Goal: Find specific page/section: Find specific page/section

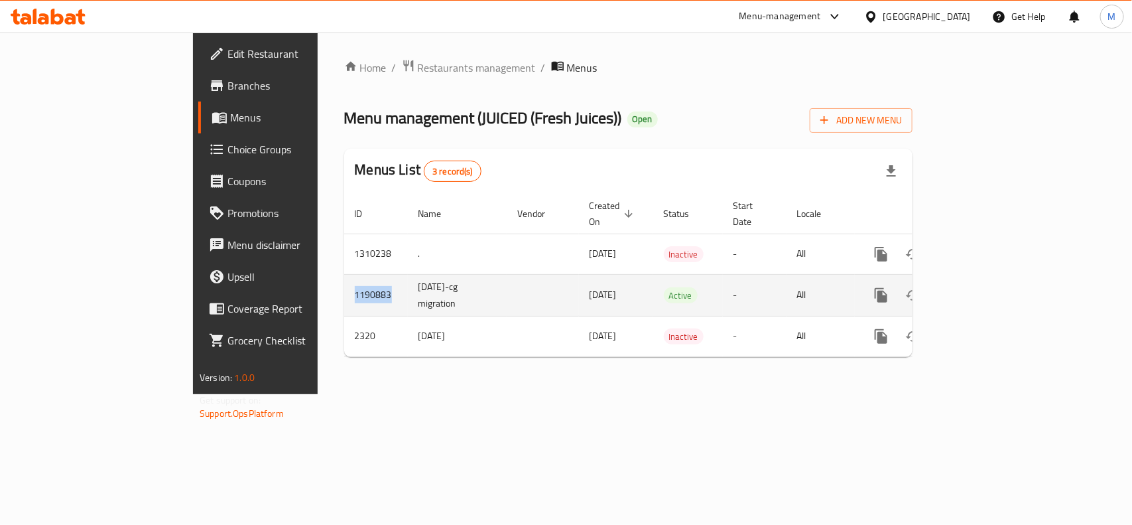
click at [344, 285] on td "1190883" at bounding box center [376, 295] width 64 height 42
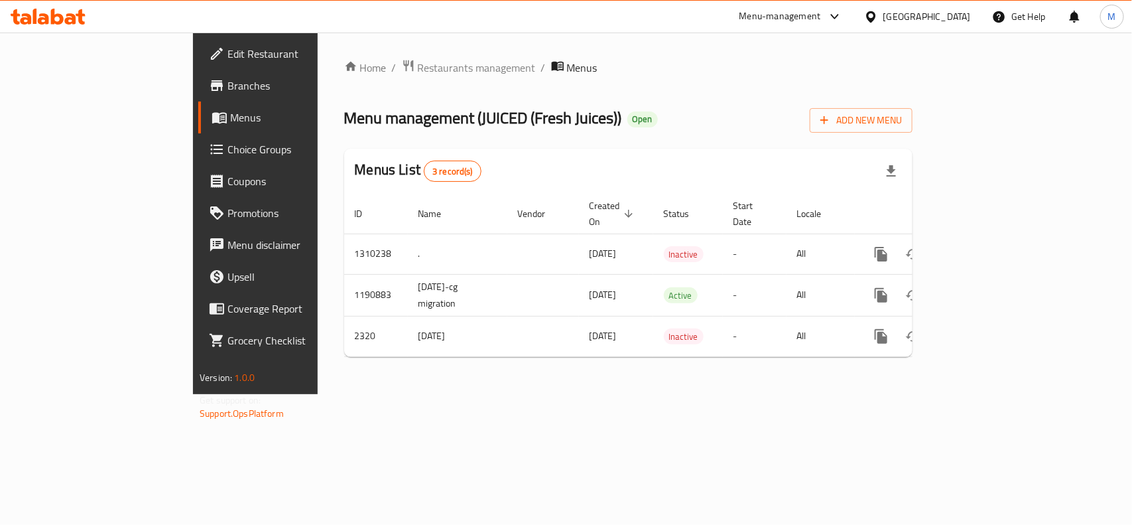
click at [468, 192] on div "Menus List 3 record(s)" at bounding box center [628, 171] width 568 height 45
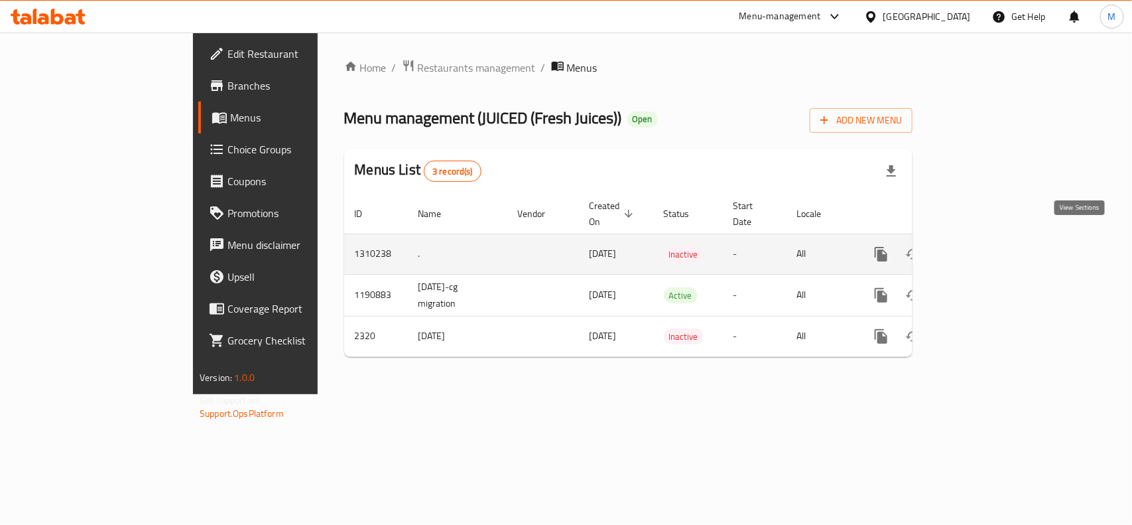
click at [993, 252] on link "enhanced table" at bounding box center [977, 254] width 32 height 32
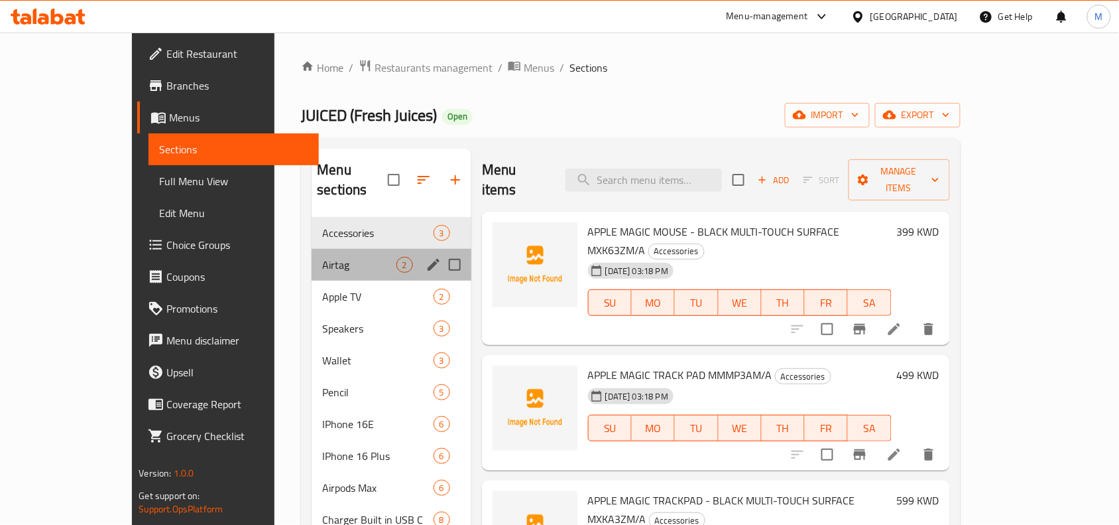
click at [332, 255] on div "Airtag 2" at bounding box center [392, 265] width 160 height 32
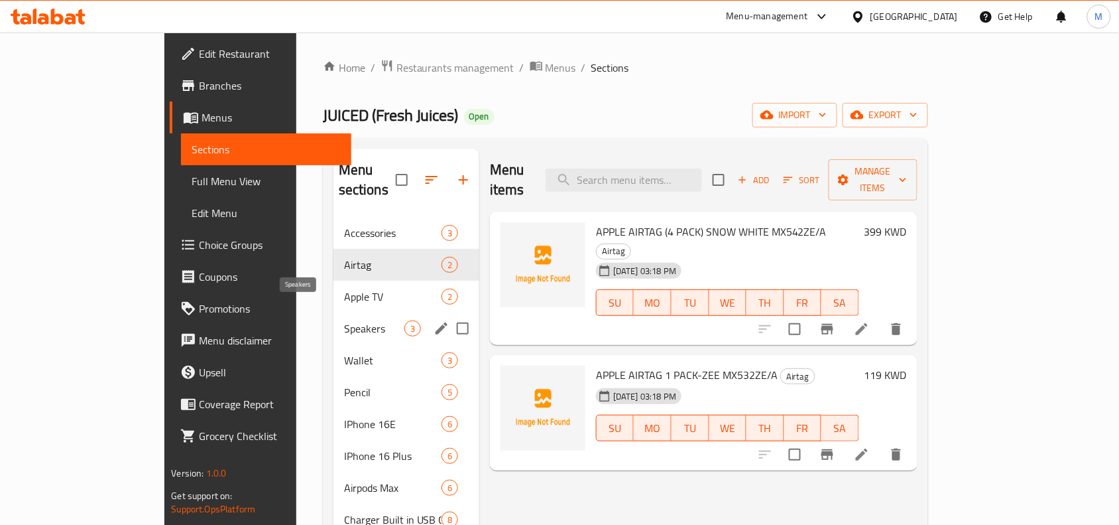
click at [344, 320] on span "Speakers" at bounding box center [374, 328] width 60 height 16
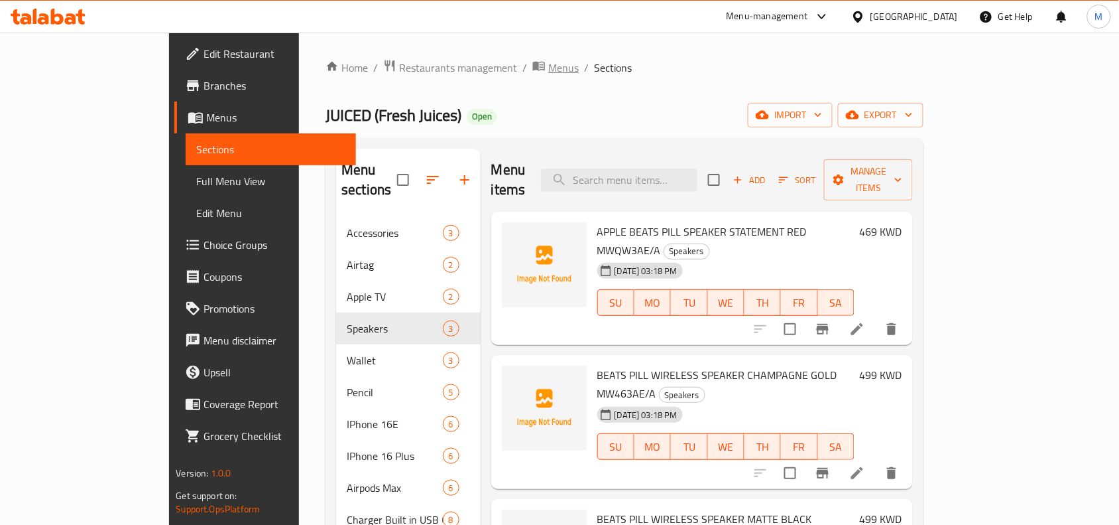
click at [548, 70] on span "Menus" at bounding box center [563, 68] width 31 height 16
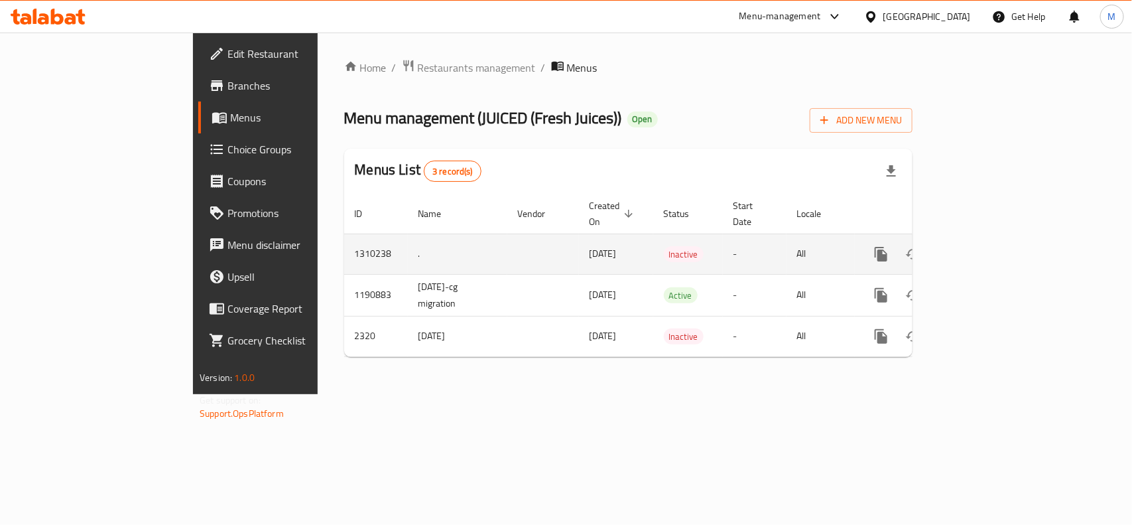
click at [985, 246] on icon "enhanced table" at bounding box center [977, 254] width 16 height 16
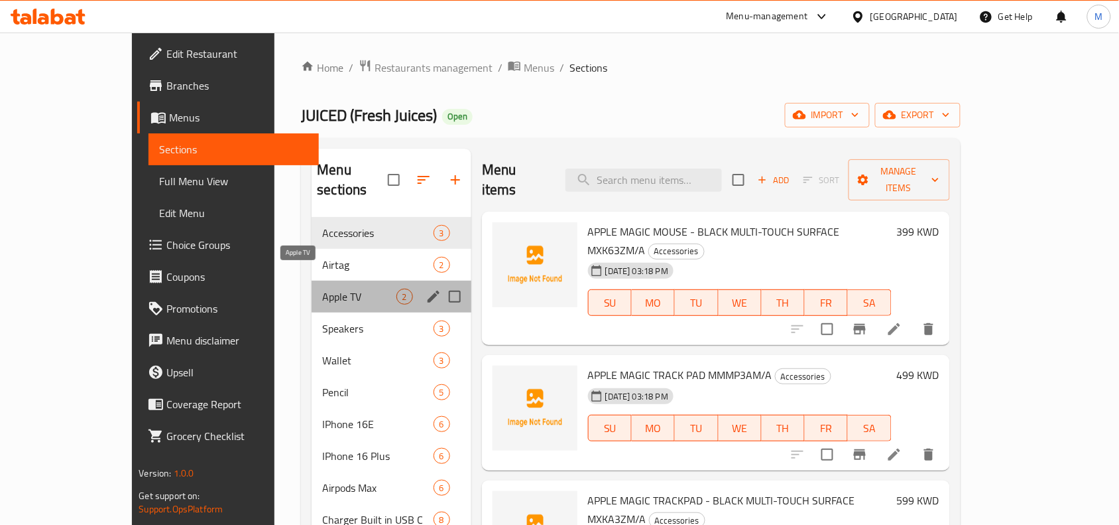
click at [324, 288] on span "Apple TV" at bounding box center [359, 296] width 74 height 16
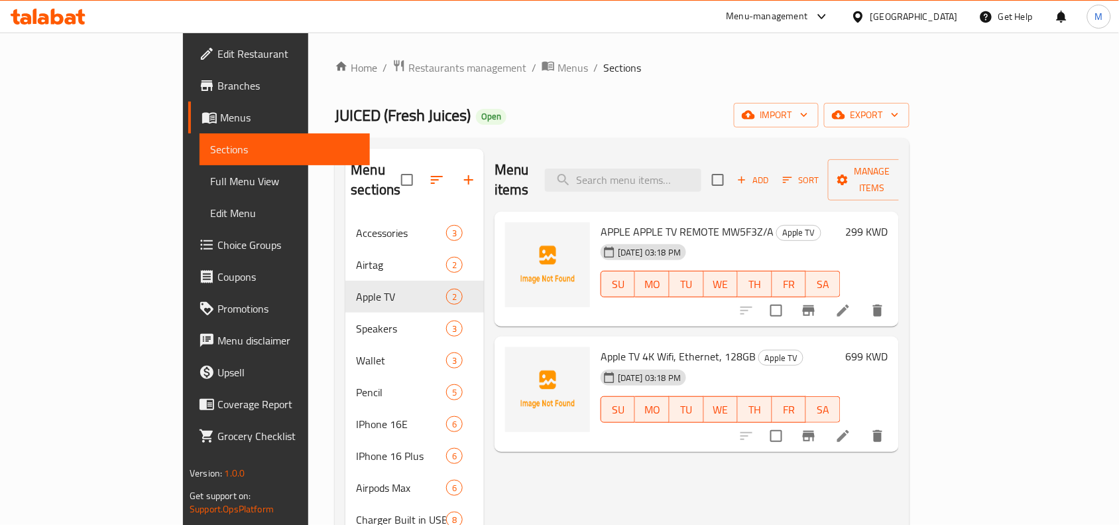
click at [700, 108] on div "JUICED (Fresh Juices) Open import export" at bounding box center [622, 115] width 574 height 25
click at [558, 70] on span "Menus" at bounding box center [573, 68] width 31 height 16
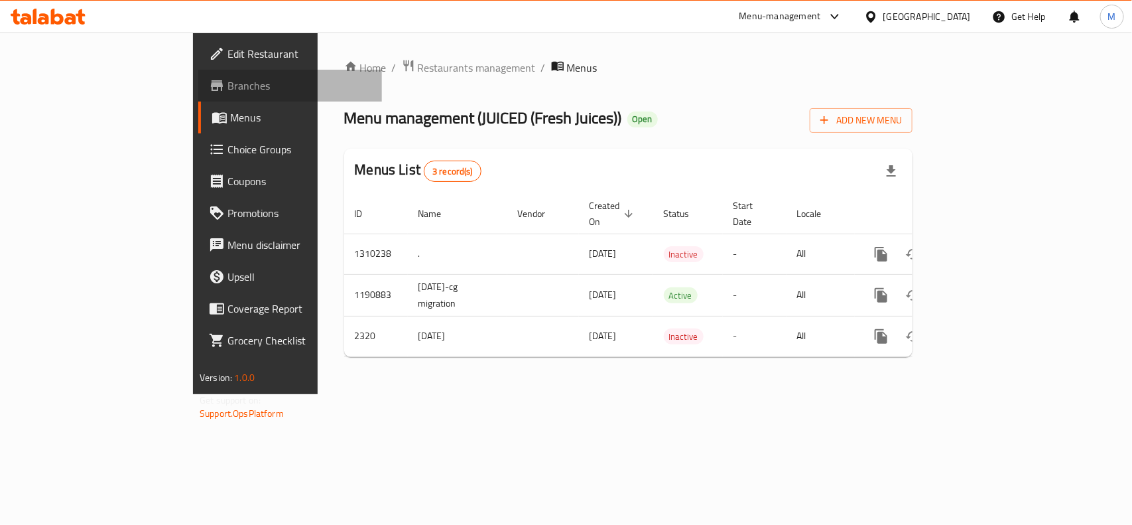
click at [198, 97] on link "Branches" at bounding box center [290, 86] width 184 height 32
